Goal: Navigation & Orientation: Find specific page/section

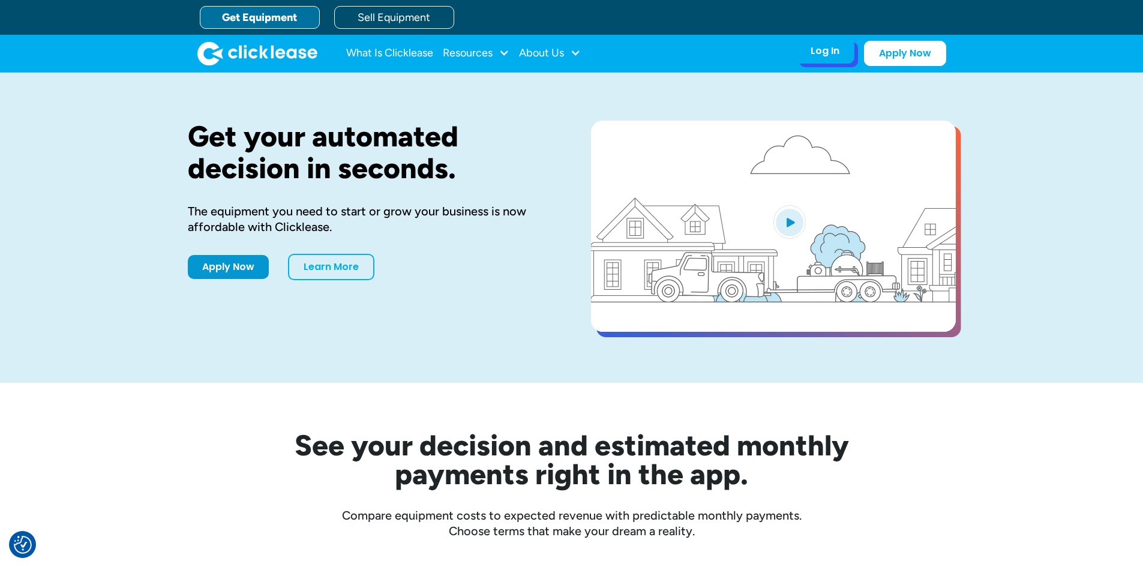
click at [808, 60] on div "Log In Account login I use Clicklease to get my equipment Partner Portal I offe…" at bounding box center [825, 50] width 59 height 25
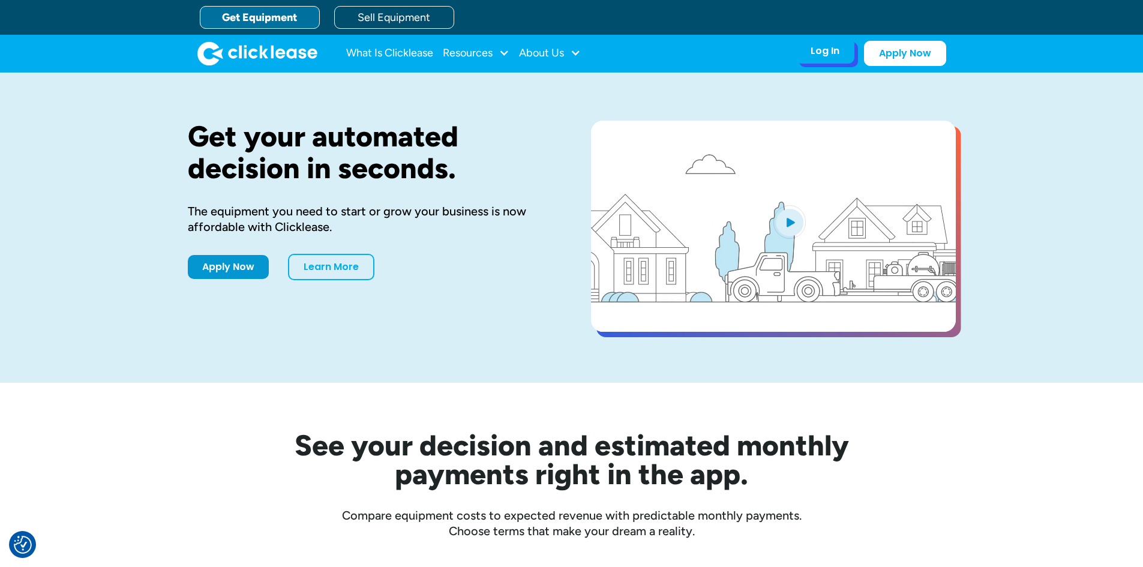
click at [838, 42] on div "Log In Account login I use Clicklease to get my equipment Partner Portal I offe…" at bounding box center [825, 50] width 59 height 25
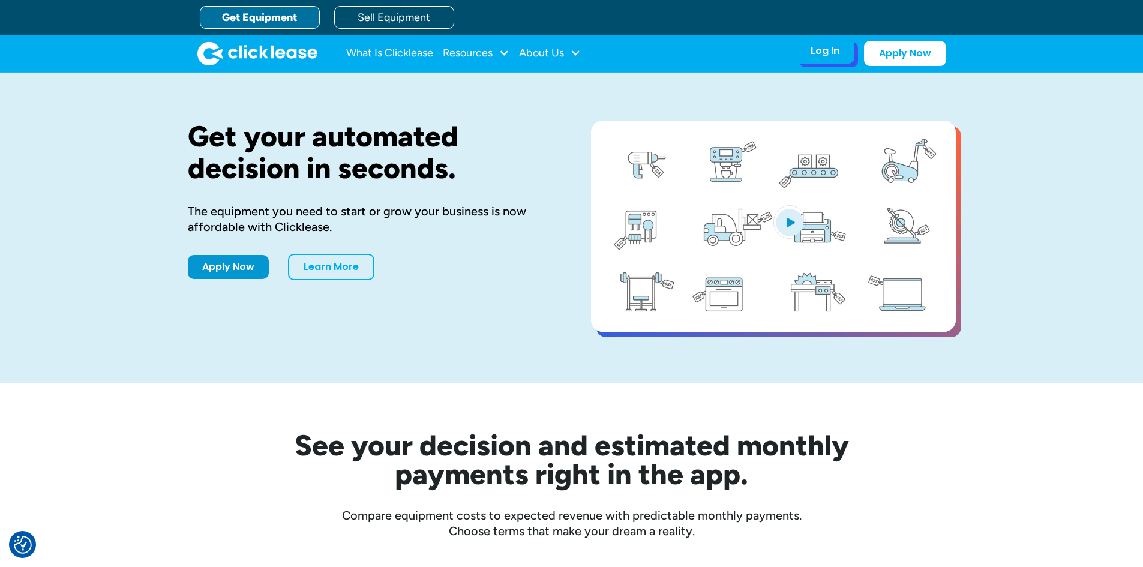
click at [822, 56] on div "Log In" at bounding box center [825, 51] width 29 height 12
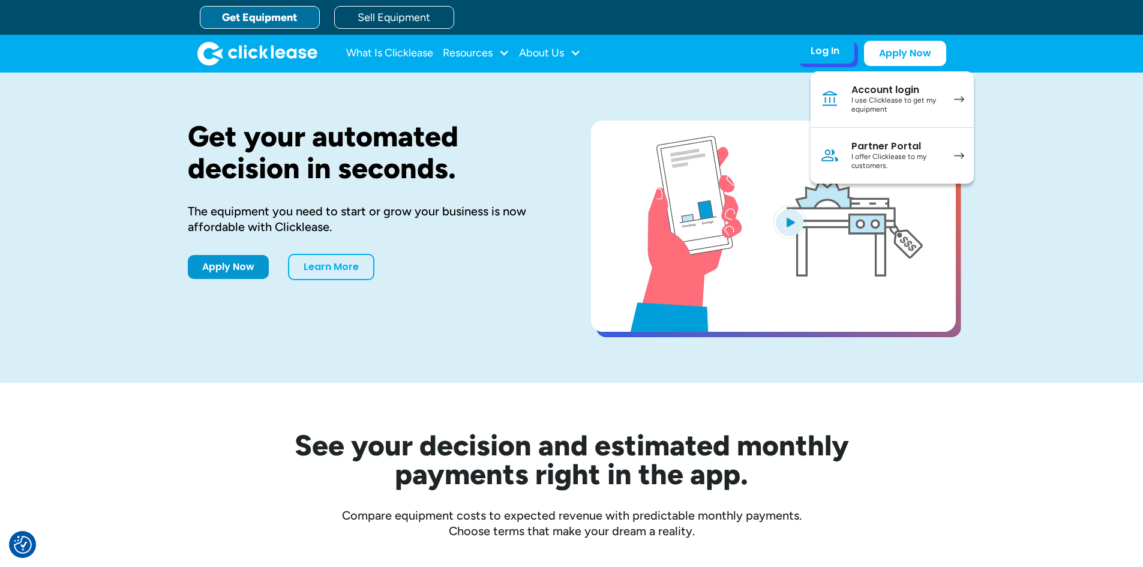
click at [846, 149] on link "Partner Portal I offer Clicklease to my customers." at bounding box center [892, 156] width 163 height 56
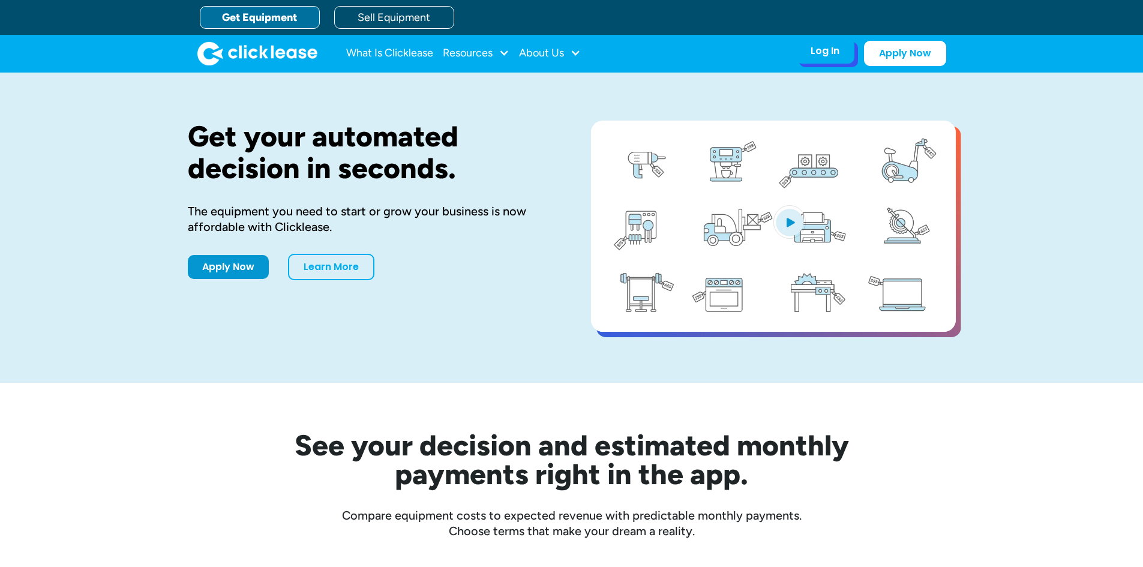
click at [831, 54] on div "Log In" at bounding box center [825, 51] width 29 height 12
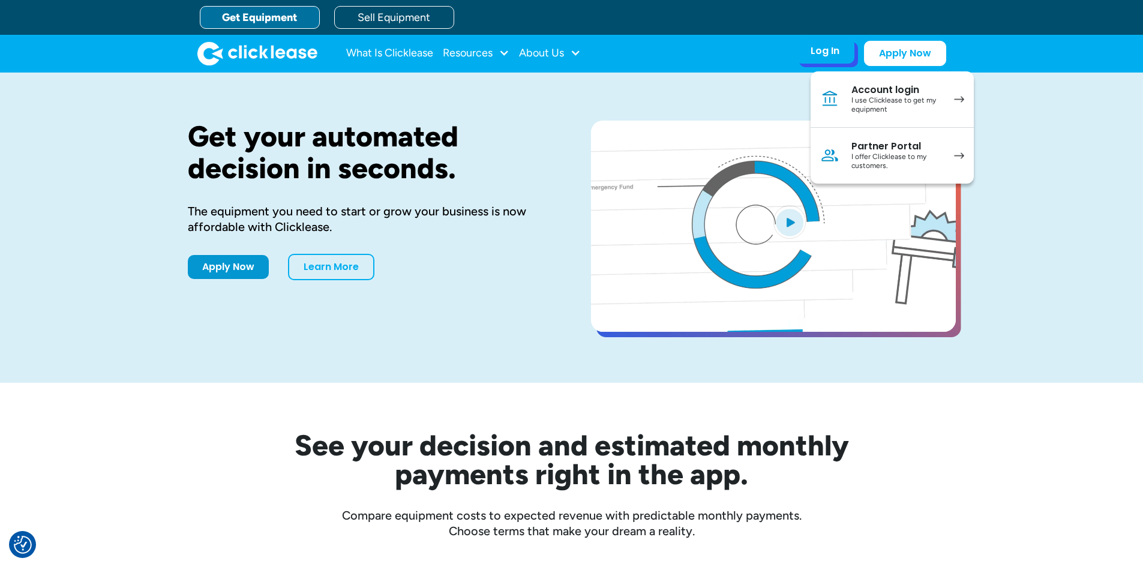
click at [855, 157] on div "I offer Clicklease to my customers." at bounding box center [897, 161] width 91 height 19
